Goal: Complete application form

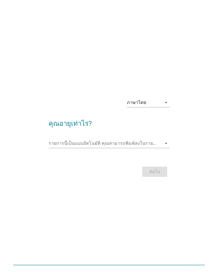
click at [140, 105] on div "ภาษาไทย" at bounding box center [136, 102] width 19 height 5
click at [72, 146] on input "รายการนี้เป็นแบบอัตโนมัติ คุณสามารถพิมพ์ลงในรายการนี้" at bounding box center [104, 143] width 113 height 9
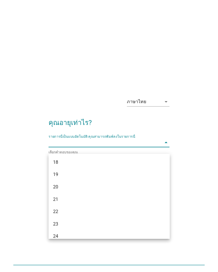
click at [73, 147] on input "รายการนี้เป็นแบบอัตโนมัติ คุณสามารถพิมพ์ลงในรายการนี้" at bounding box center [104, 142] width 113 height 9
click at [54, 168] on div "20" at bounding box center [104, 169] width 103 height 7
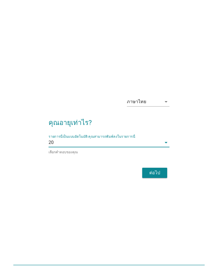
click at [150, 176] on div "ต่อไป" at bounding box center [154, 172] width 16 height 7
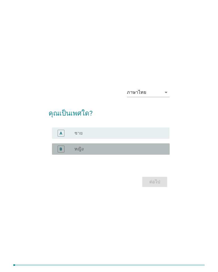
click at [75, 152] on label "หญิง" at bounding box center [78, 149] width 9 height 6
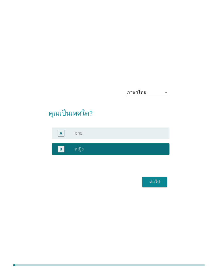
click at [139, 187] on div "ต่อไป" at bounding box center [108, 182] width 121 height 14
click at [155, 185] on div "ต่อไป" at bounding box center [154, 181] width 16 height 7
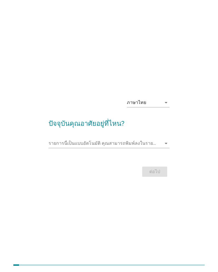
click at [76, 148] on input "รายการนี้เป็นแบบอัตโนมัติ คุณสามารถพิมพ์ลงในรายการนี้" at bounding box center [104, 143] width 113 height 9
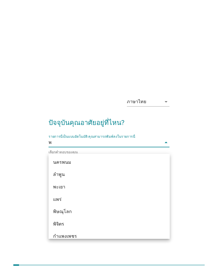
type input "พิ"
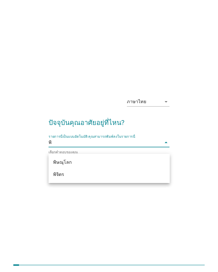
click at [59, 161] on div "พิษณุโลก" at bounding box center [104, 162] width 103 height 7
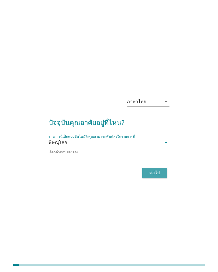
click at [154, 176] on div "ต่อไป" at bounding box center [154, 172] width 16 height 7
